Goal: Navigation & Orientation: Find specific page/section

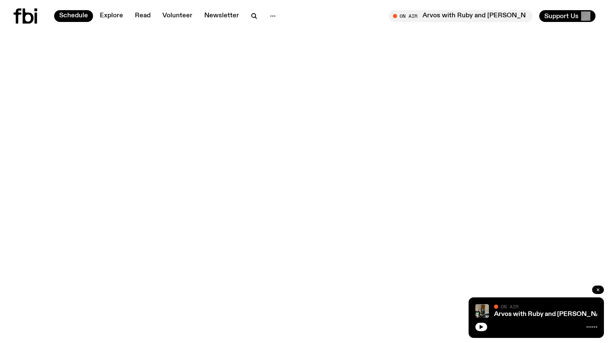
click at [598, 290] on g "button" at bounding box center [598, 290] width 3 height 3
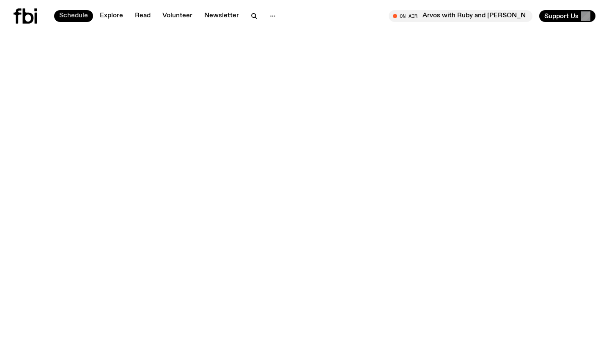
click at [86, 15] on link "Schedule" at bounding box center [73, 16] width 39 height 12
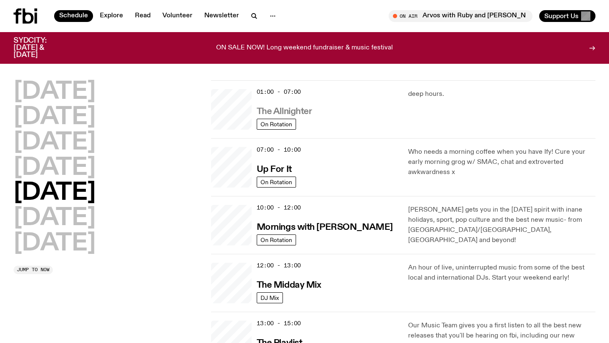
click at [297, 113] on h3 "The Allnighter" at bounding box center [284, 111] width 55 height 9
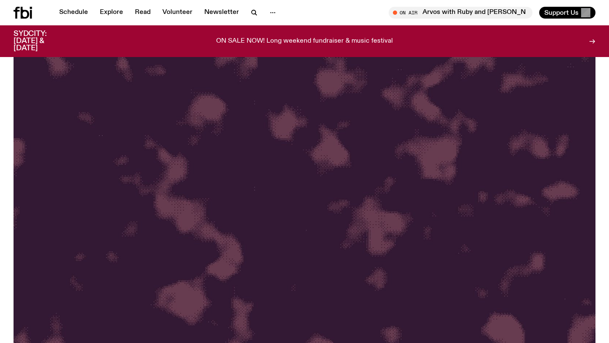
scroll to position [91, 0]
